Goal: Task Accomplishment & Management: Complete application form

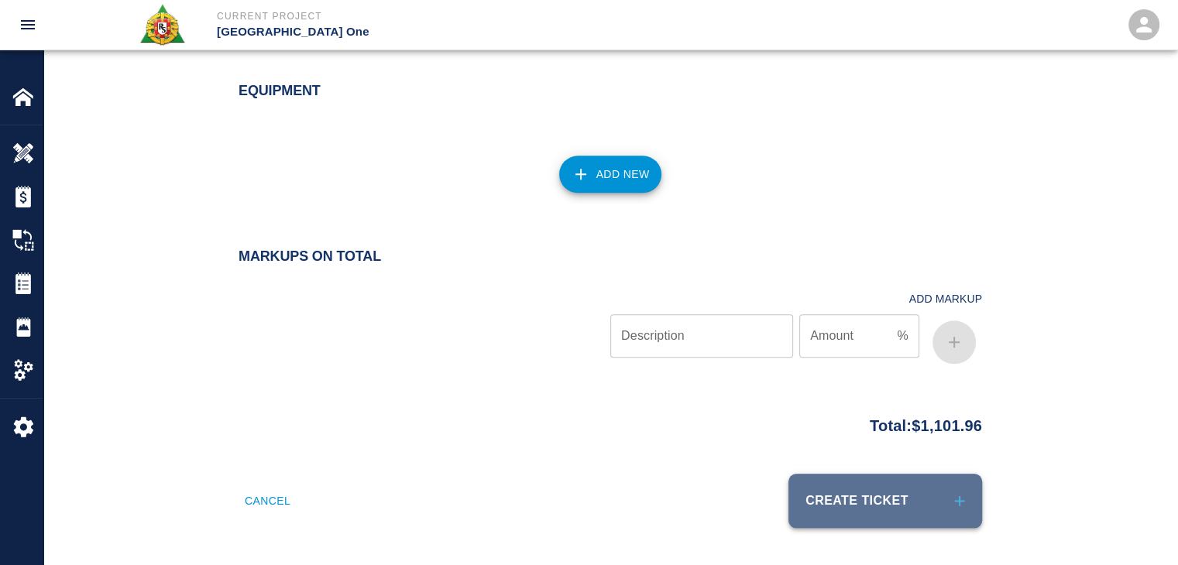
click at [874, 474] on button "Create Ticket" at bounding box center [886, 501] width 194 height 54
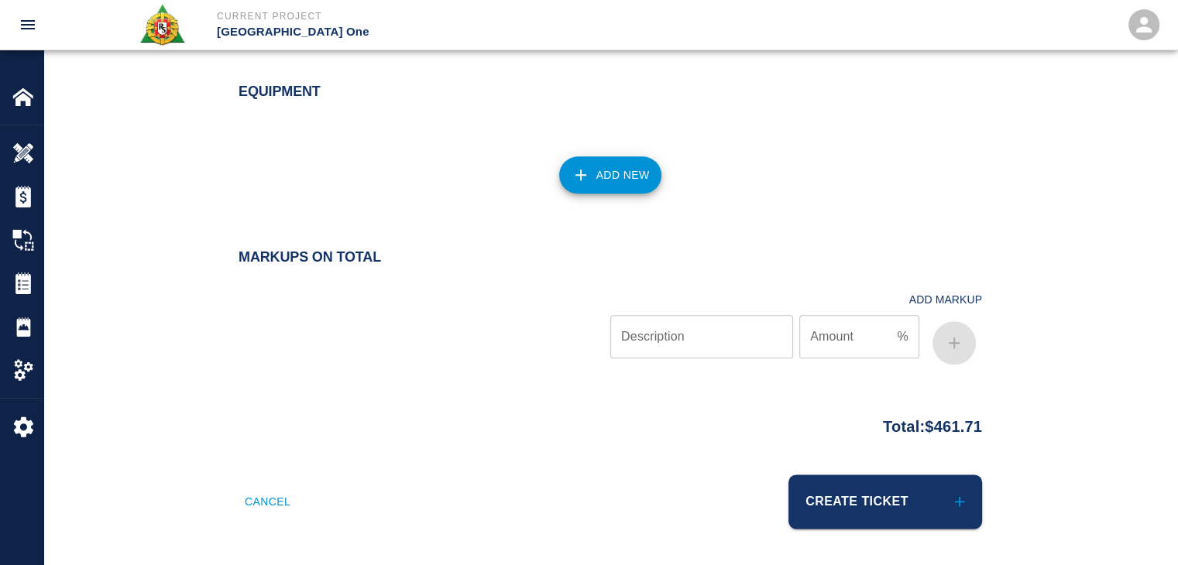
scroll to position [1766, 0]
click at [891, 484] on button "Create Ticket" at bounding box center [886, 502] width 194 height 54
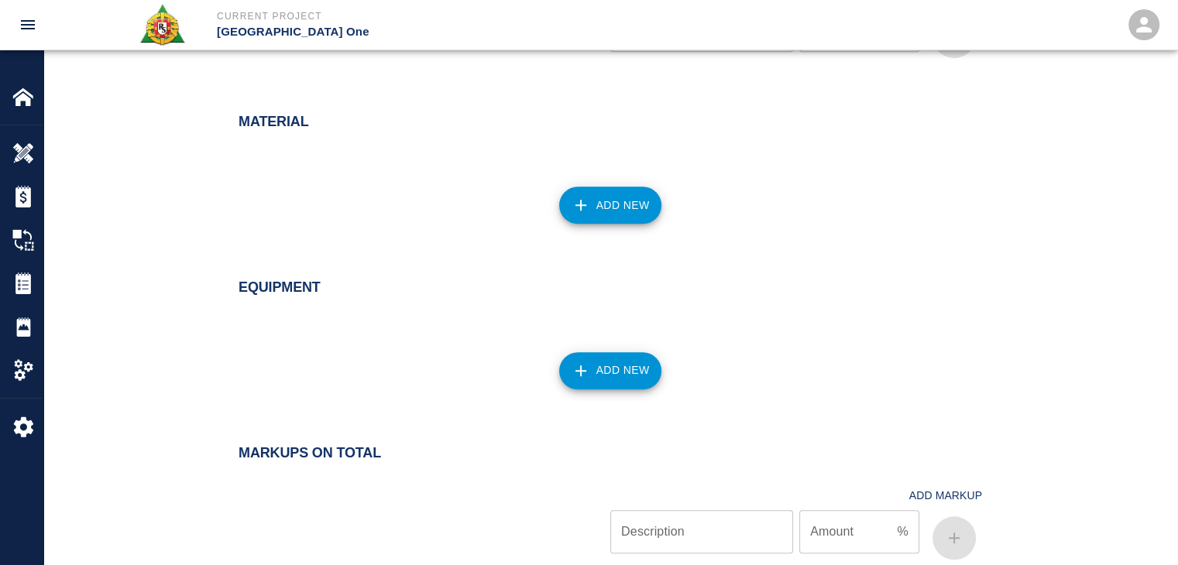
scroll to position [1575, 0]
